Goal: Task Accomplishment & Management: Use online tool/utility

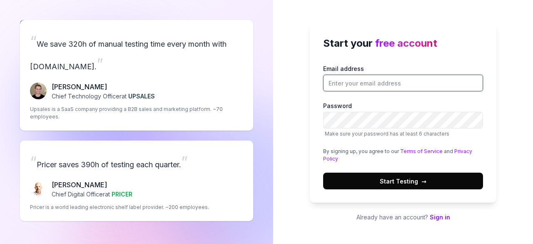
click at [349, 85] on input "Email address" at bounding box center [403, 83] width 160 height 17
type input "ah.scorpion1995@ymail.com"
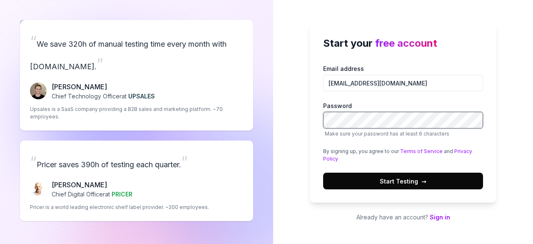
click at [323, 172] on button "Start Testing →" at bounding box center [403, 180] width 160 height 17
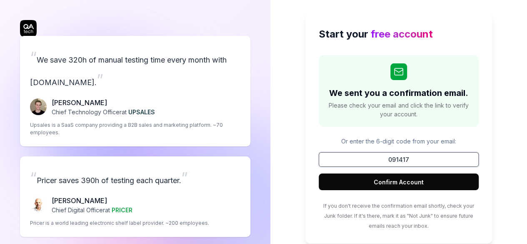
type input "091417"
click at [319, 173] on button "Confirm Account" at bounding box center [399, 181] width 160 height 17
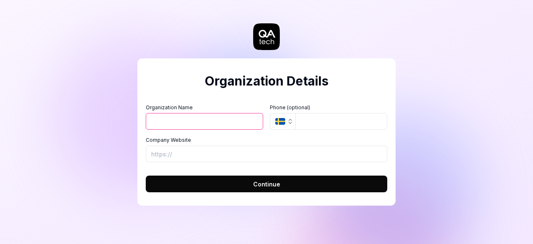
click at [193, 115] on input "Organization Name" at bounding box center [204, 121] width 117 height 17
type input "doordash"
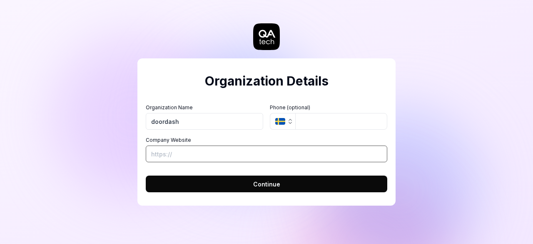
click at [192, 156] on input "Company Website" at bounding box center [267, 153] width 242 height 17
click at [253, 157] on input "Company Website" at bounding box center [267, 153] width 242 height 17
paste input "https://www.udemy.com/course/learn-selenium-automation-in-easy-python-language/…"
type input "https://www.udemy.com/course/learn-selenium-automation-in-easy-python-language/…"
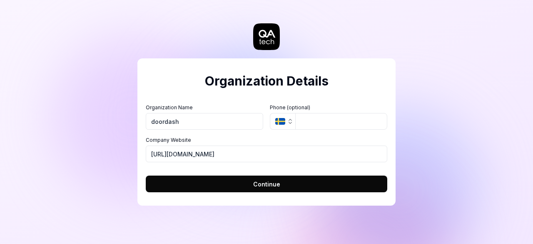
scroll to position [0, 0]
click at [276, 182] on span "Continue" at bounding box center [266, 183] width 27 height 9
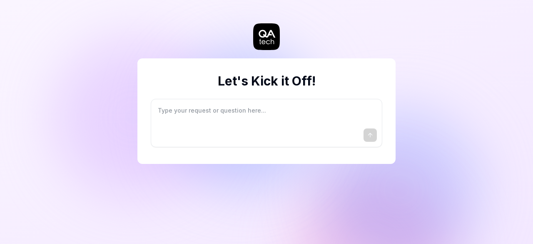
type textarea "*"
type textarea "I"
type textarea "*"
type textarea "I"
type textarea "*"
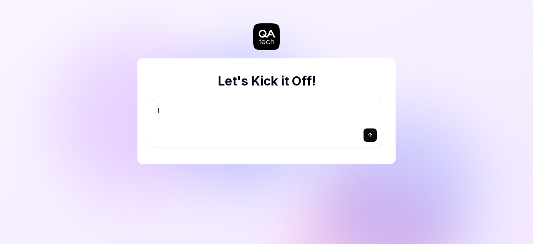
type textarea "I w"
type textarea "*"
type textarea "I wa"
type textarea "*"
type textarea "I wan"
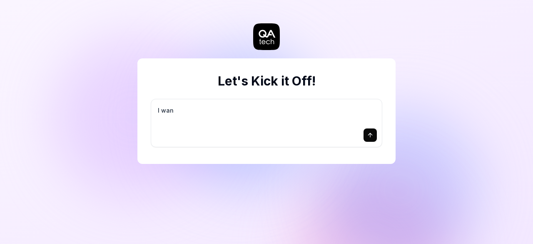
type textarea "*"
type textarea "I want"
type textarea "*"
type textarea "I want"
type textarea "*"
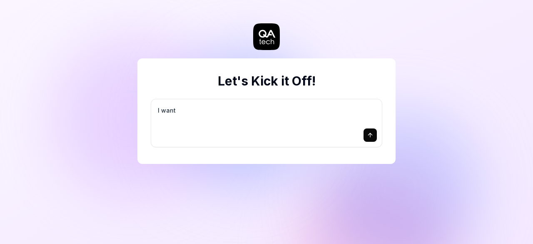
type textarea "I want a"
type textarea "*"
type textarea "I want a"
type textarea "*"
type textarea "I want a g"
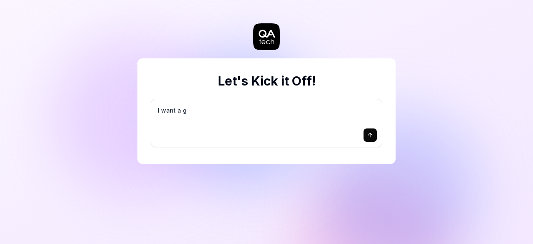
type textarea "*"
type textarea "I want a go"
type textarea "*"
type textarea "I want a goo"
type textarea "*"
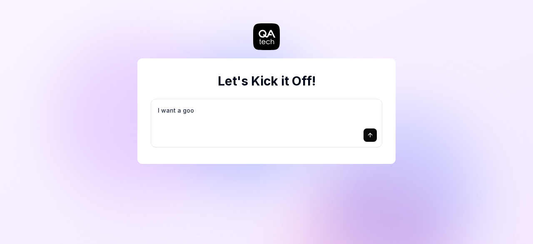
type textarea "I want a good"
type textarea "*"
type textarea "I want a good"
type textarea "*"
type textarea "I want a good t"
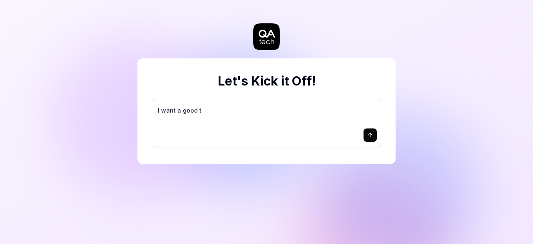
type textarea "*"
type textarea "I want a good te"
type textarea "*"
type textarea "I want a good tes"
type textarea "*"
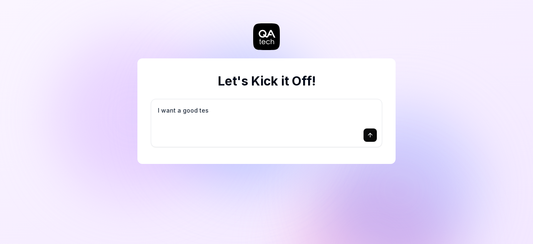
type textarea "I want a good test"
type textarea "*"
type textarea "I want a good test"
type textarea "*"
type textarea "I want a good test s"
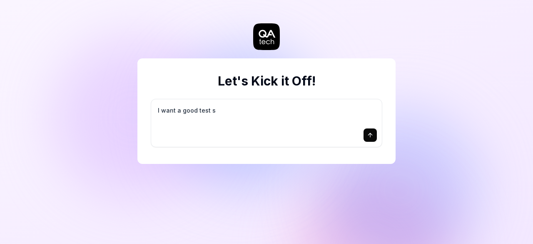
type textarea "*"
type textarea "I want a good test se"
type textarea "*"
type textarea "I want a good test set"
type textarea "*"
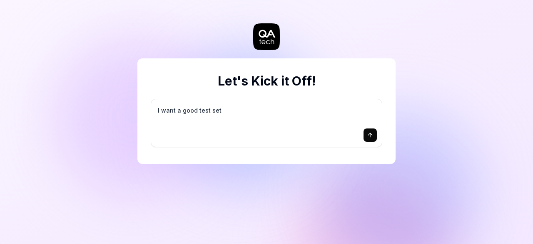
type textarea "I want a good test setu"
type textarea "*"
type textarea "I want a good test setup"
type textarea "*"
type textarea "I want a good test setup"
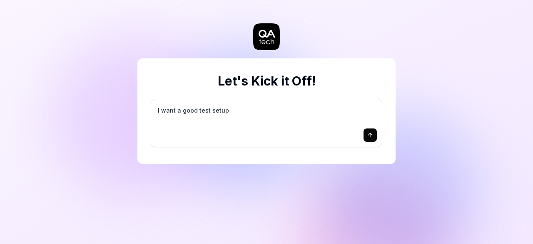
type textarea "*"
type textarea "I want a good test setup f"
type textarea "*"
type textarea "I want a good test setup fo"
type textarea "*"
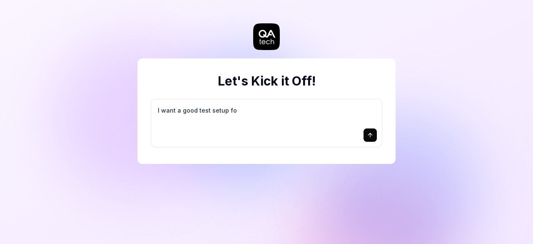
type textarea "I want a good test setup for"
type textarea "*"
type textarea "I want a good test setup for"
type textarea "*"
type textarea "I want a good test setup for m"
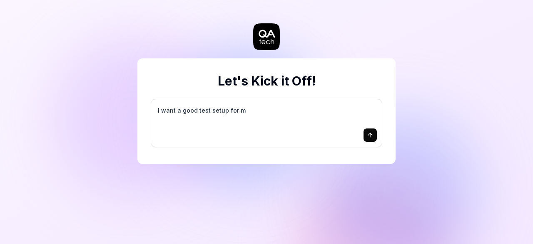
type textarea "*"
type textarea "I want a good test setup for my"
type textarea "*"
type textarea "I want a good test setup for my"
type textarea "*"
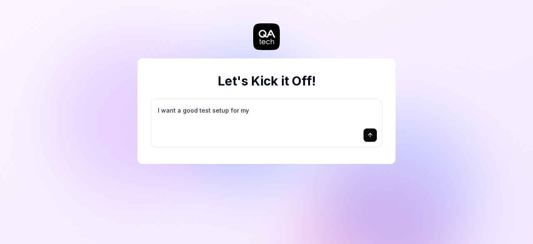
type textarea "I want a good test setup for my s"
type textarea "*"
type textarea "I want a good test setup for my si"
type textarea "*"
type textarea "I want a good test setup for my sit"
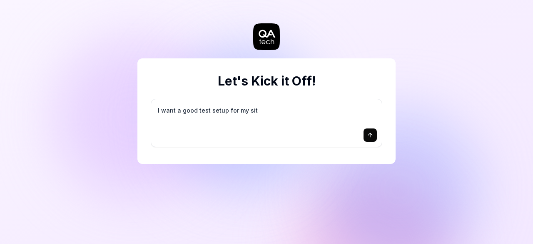
type textarea "*"
type textarea "I want a good test setup for my site"
type textarea "*"
type textarea "I want a good test setup for my site"
type textarea "*"
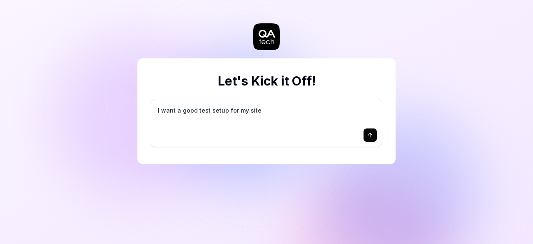
type textarea "I want a good test setup for my site -"
type textarea "*"
type textarea "I want a good test setup for my site -"
type textarea "*"
type textarea "I want a good test setup for my site - h"
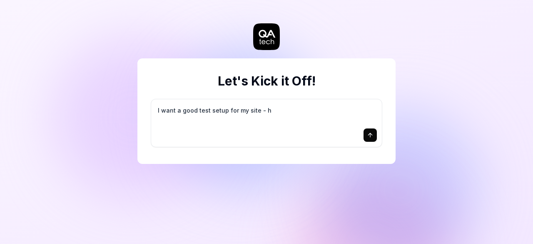
type textarea "*"
type textarea "I want a good test setup for my site - he"
type textarea "*"
type textarea "I want a good test setup for my site - hel"
type textarea "*"
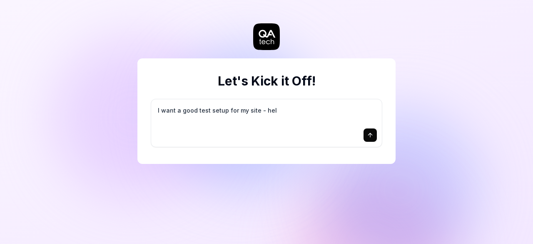
type textarea "I want a good test setup for my site - help"
type textarea "*"
type textarea "I want a good test setup for my site - help"
type textarea "*"
type textarea "I want a good test setup for my site - help m"
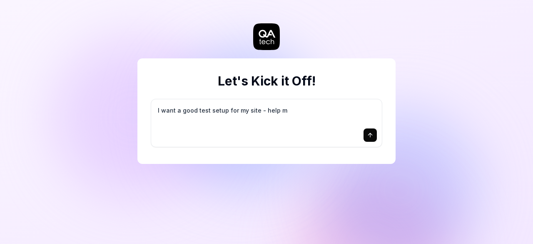
type textarea "*"
type textarea "I want a good test setup for my site - help me"
type textarea "*"
type textarea "I want a good test setup for my site - help me"
type textarea "*"
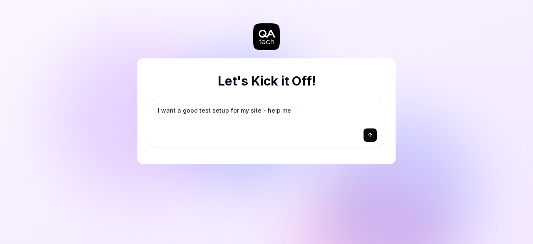
type textarea "I want a good test setup for my site - help me c"
type textarea "*"
type textarea "I want a good test setup for my site - help me cr"
type textarea "*"
type textarea "I want a good test setup for my site - help me cre"
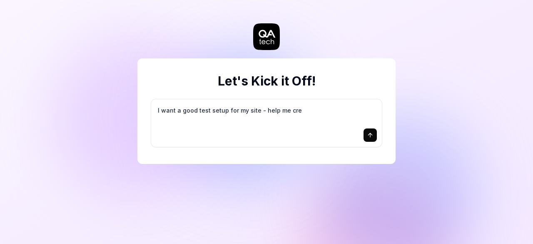
type textarea "*"
type textarea "I want a good test setup for my site - help me crea"
type textarea "*"
type textarea "I want a good test setup for my site - help me creat"
type textarea "*"
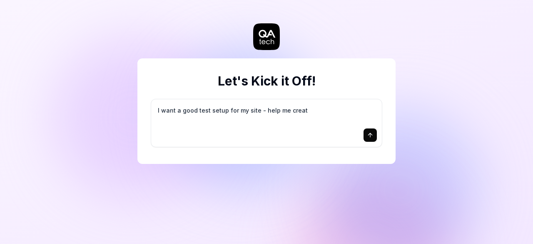
type textarea "I want a good test setup for my site - help me create"
type textarea "*"
type textarea "I want a good test setup for my site - help me create"
type textarea "*"
type textarea "I want a good test setup for my site - help me create t"
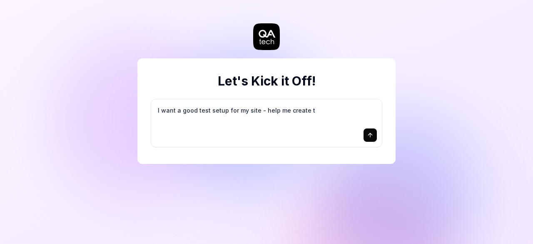
type textarea "*"
type textarea "I want a good test setup for my site - help me create th"
type textarea "*"
type textarea "I want a good test setup for my site - help me create the"
type textarea "*"
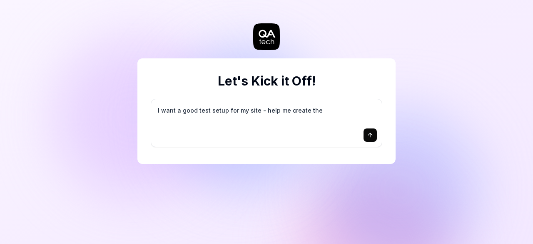
type textarea "I want a good test setup for my site - help me create the"
type textarea "*"
type textarea "I want a good test setup for my site - help me create the f"
type textarea "*"
type textarea "I want a good test setup for my site - help me create the fi"
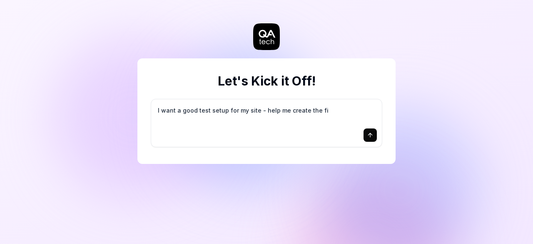
type textarea "*"
type textarea "I want a good test setup for my site - help me create the fir"
type textarea "*"
type textarea "I want a good test setup for my site - help me create the firs"
type textarea "*"
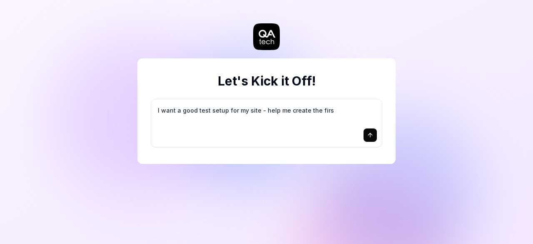
type textarea "I want a good test setup for my site - help me create the first"
type textarea "*"
type textarea "I want a good test setup for my site - help me create the first"
type textarea "*"
type textarea "I want a good test setup for my site - help me create the first 3"
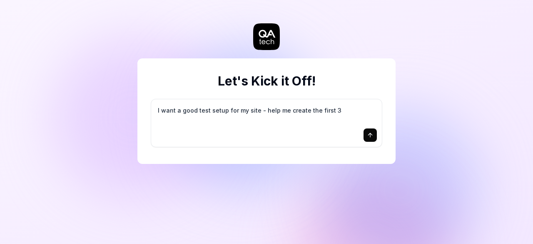
type textarea "*"
type textarea "I want a good test setup for my site - help me create the first 3-"
type textarea "*"
type textarea "I want a good test setup for my site - help me create the first 3-5"
type textarea "*"
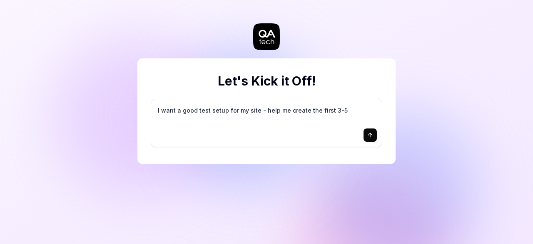
type textarea "I want a good test setup for my site - help me create the first 3-5"
type textarea "*"
type textarea "I want a good test setup for my site - help me create the first 3-5 t"
type textarea "*"
type textarea "I want a good test setup for my site - help me create the first 3-5 te"
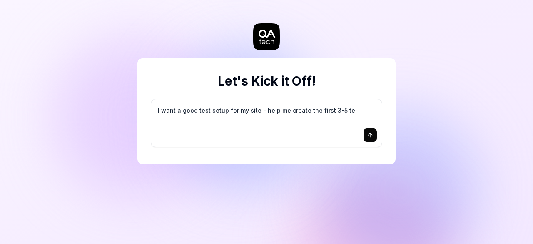
type textarea "*"
type textarea "I want a good test setup for my site - help me create the first 3-5 tes"
type textarea "*"
type textarea "I want a good test setup for my site - help me create the first 3-5 test"
type textarea "*"
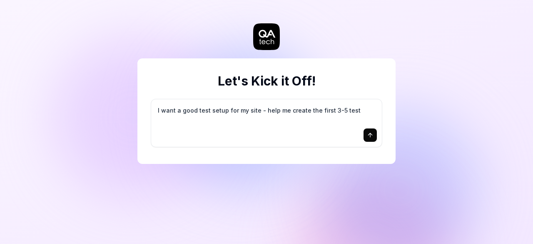
type textarea "I want a good test setup for my site - help me create the first 3-5 test"
type textarea "*"
type textarea "I want a good test setup for my site - help me create the first 3-5 test c"
type textarea "*"
type textarea "I want a good test setup for my site - help me create the first 3-5 test ca"
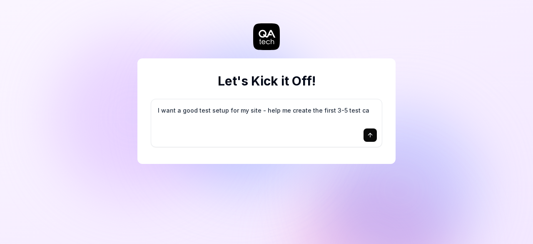
type textarea "*"
type textarea "I want a good test setup for my site - help me create the first 3-5 test cas"
type textarea "*"
type textarea "I want a good test setup for my site - help me create the first 3-5 test case"
type textarea "*"
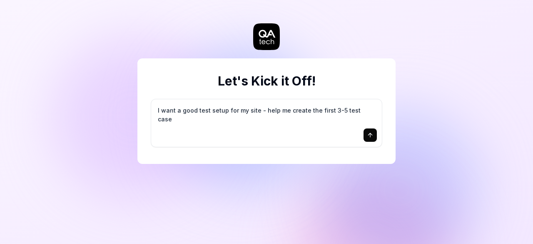
type textarea "I want a good test setup for my site - help me create the first 3-5 test cases"
click at [369, 135] on icon "submit" at bounding box center [370, 135] width 7 height 7
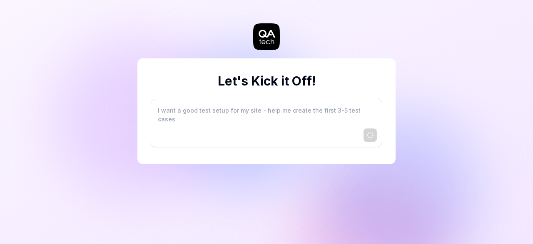
type textarea "*"
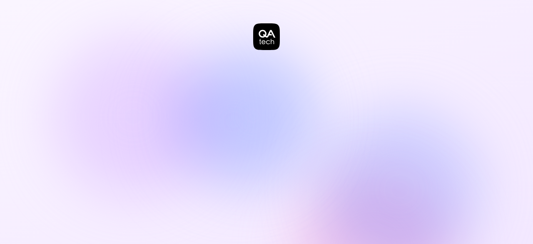
click at [307, 190] on div at bounding box center [266, 122] width 533 height 244
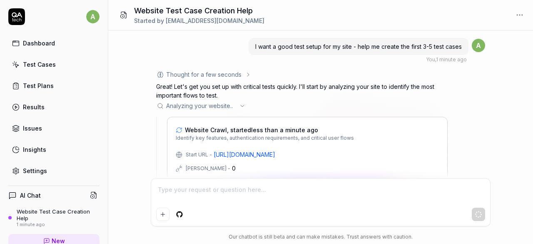
scroll to position [19, 0]
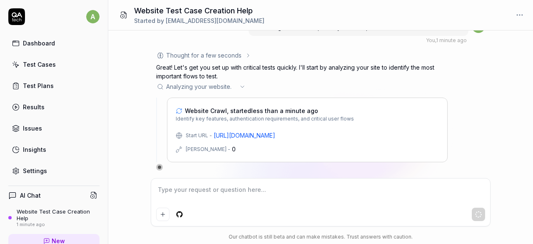
click at [226, 149] on div "Max Depth - 0" at bounding box center [307, 149] width 263 height 9
click at [39, 63] on div "Test Cases" at bounding box center [39, 64] width 33 height 9
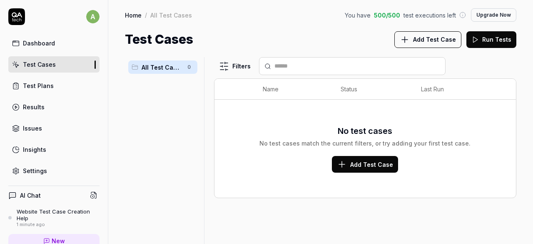
click at [29, 40] on div "Dashboard" at bounding box center [39, 43] width 32 height 9
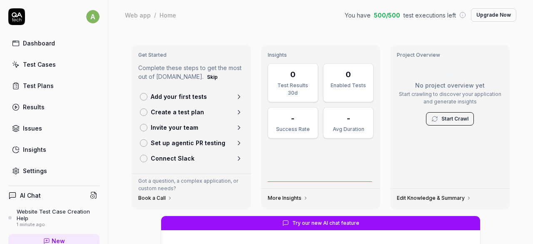
click at [33, 103] on div "Results" at bounding box center [34, 106] width 22 height 9
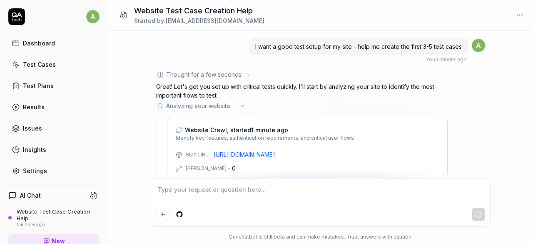
scroll to position [19, 0]
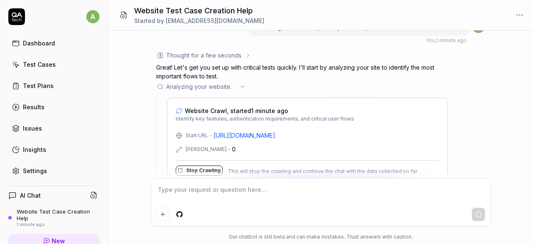
click at [241, 162] on div "Stop Crawling This will stop the crawling and continue the chat with the data c…" at bounding box center [307, 167] width 263 height 15
click at [241, 85] on icon at bounding box center [242, 86] width 7 height 7
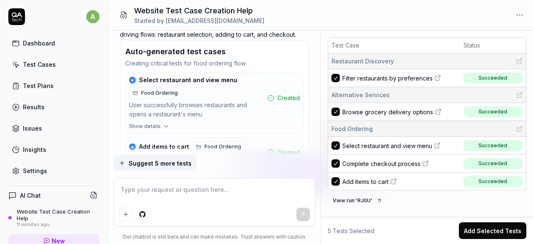
scroll to position [368, 0]
click at [160, 123] on button "Show details" at bounding box center [214, 127] width 177 height 11
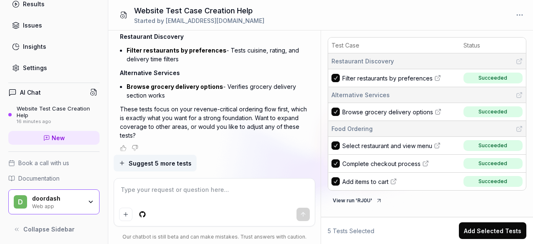
scroll to position [0, 0]
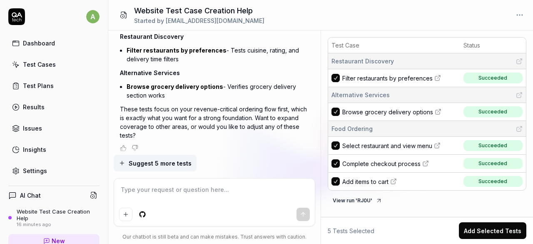
click at [35, 47] on link "Dashboard" at bounding box center [53, 43] width 91 height 16
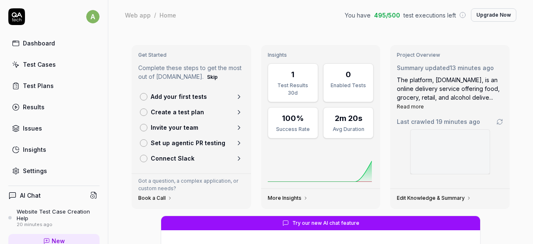
scroll to position [126, 0]
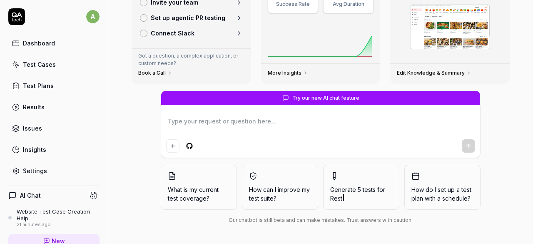
click at [9, 108] on link "Results" at bounding box center [53, 107] width 91 height 16
type textarea "*"
